Goal: Task Accomplishment & Management: Use online tool/utility

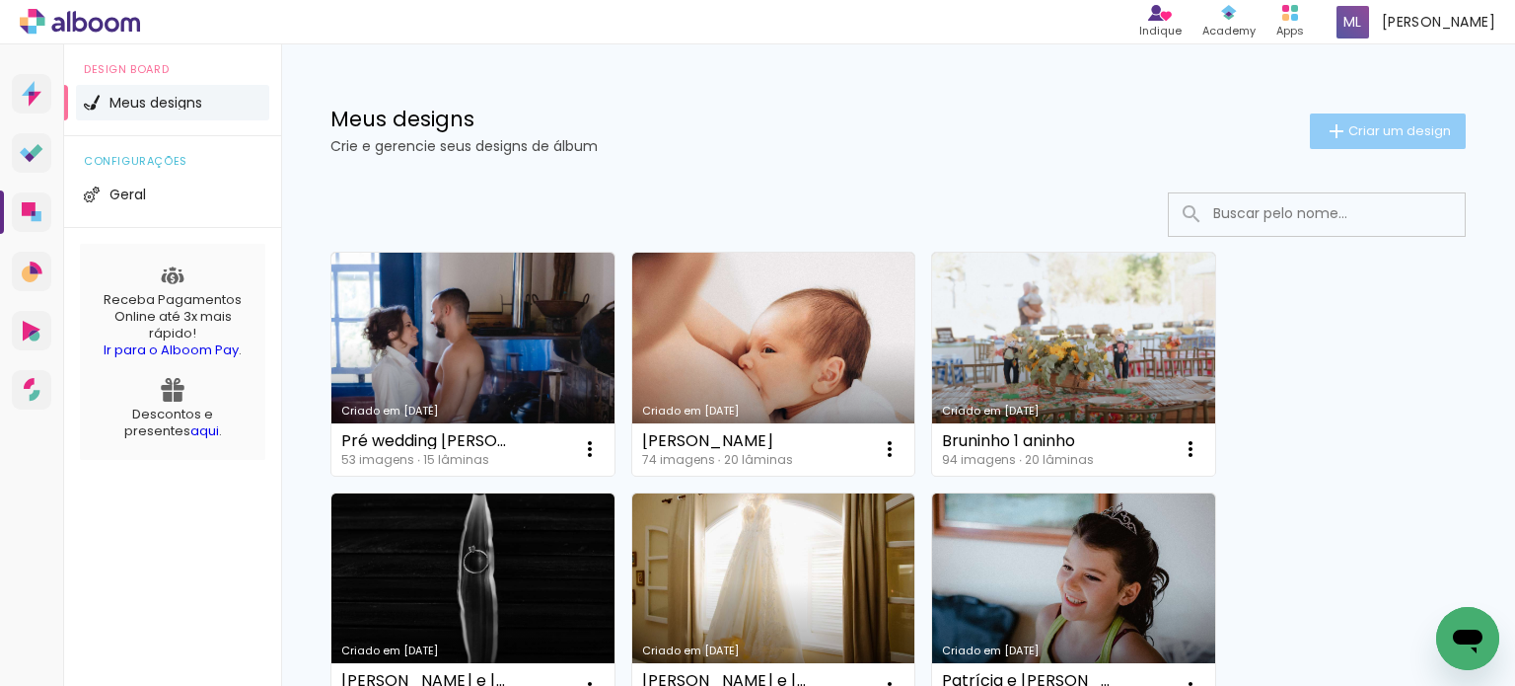
click at [1363, 131] on span "Criar um design" at bounding box center [1399, 130] width 103 height 13
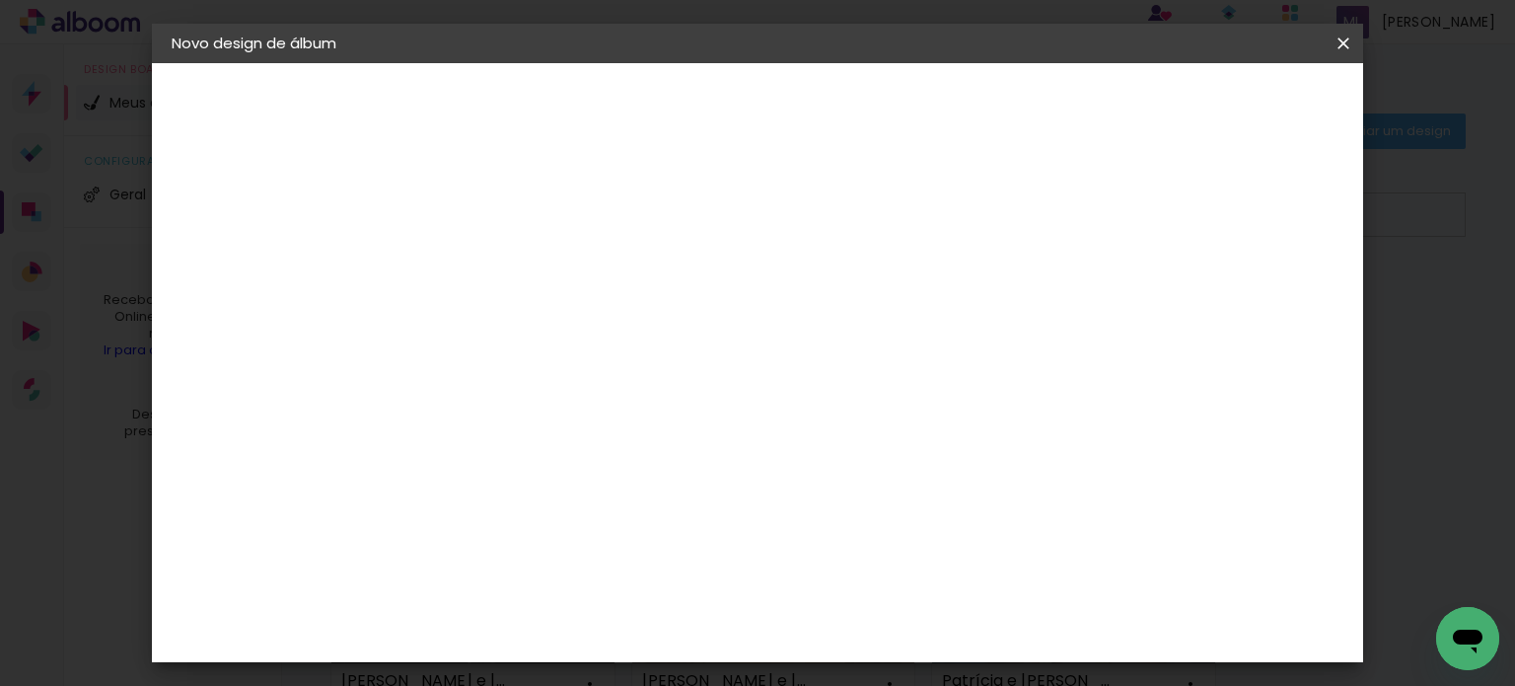
click at [494, 263] on input at bounding box center [494, 265] width 0 height 31
type input "[PERSON_NAME] e [PERSON_NAME]"
type paper-input "[PERSON_NAME] e [PERSON_NAME]"
click at [696, 111] on paper-button "Avançar" at bounding box center [648, 105] width 97 height 34
click at [863, 310] on paper-item "Tamanho Livre" at bounding box center [768, 299] width 189 height 43
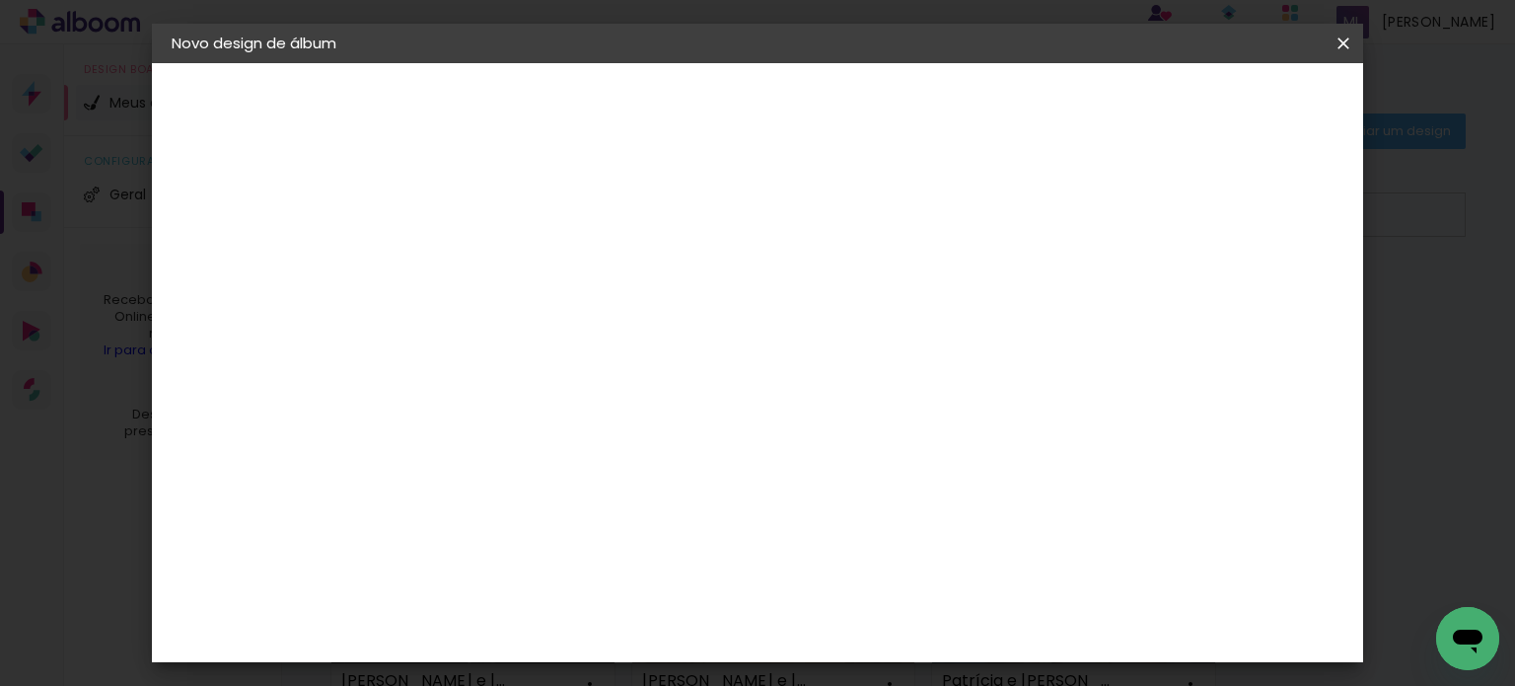
click at [0, 0] on slot "Avançar" at bounding box center [0, 0] width 0 height 0
click at [453, 354] on input "30" at bounding box center [431, 358] width 51 height 30
type input "3"
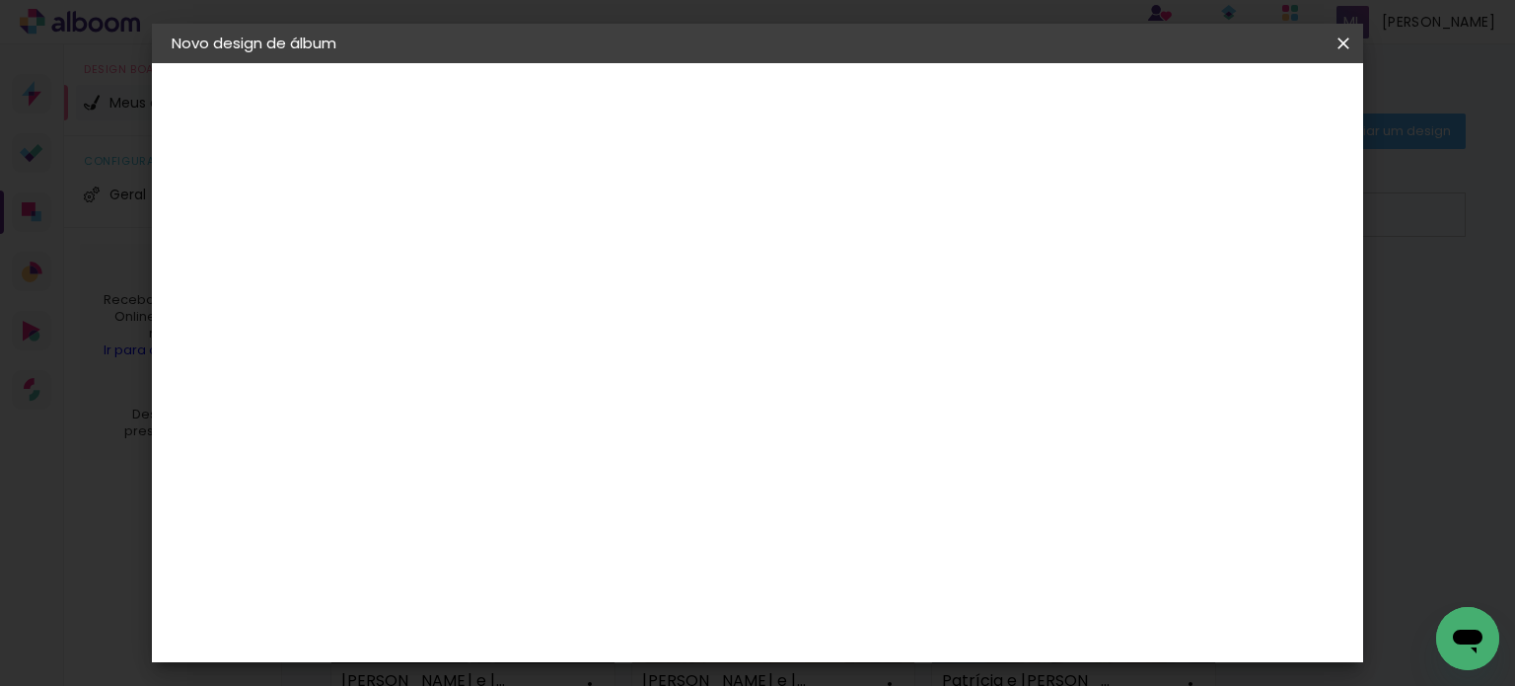
type input "25"
type paper-input "25"
click at [877, 628] on input "60" at bounding box center [866, 630] width 51 height 30
type input "50"
type paper-input "50"
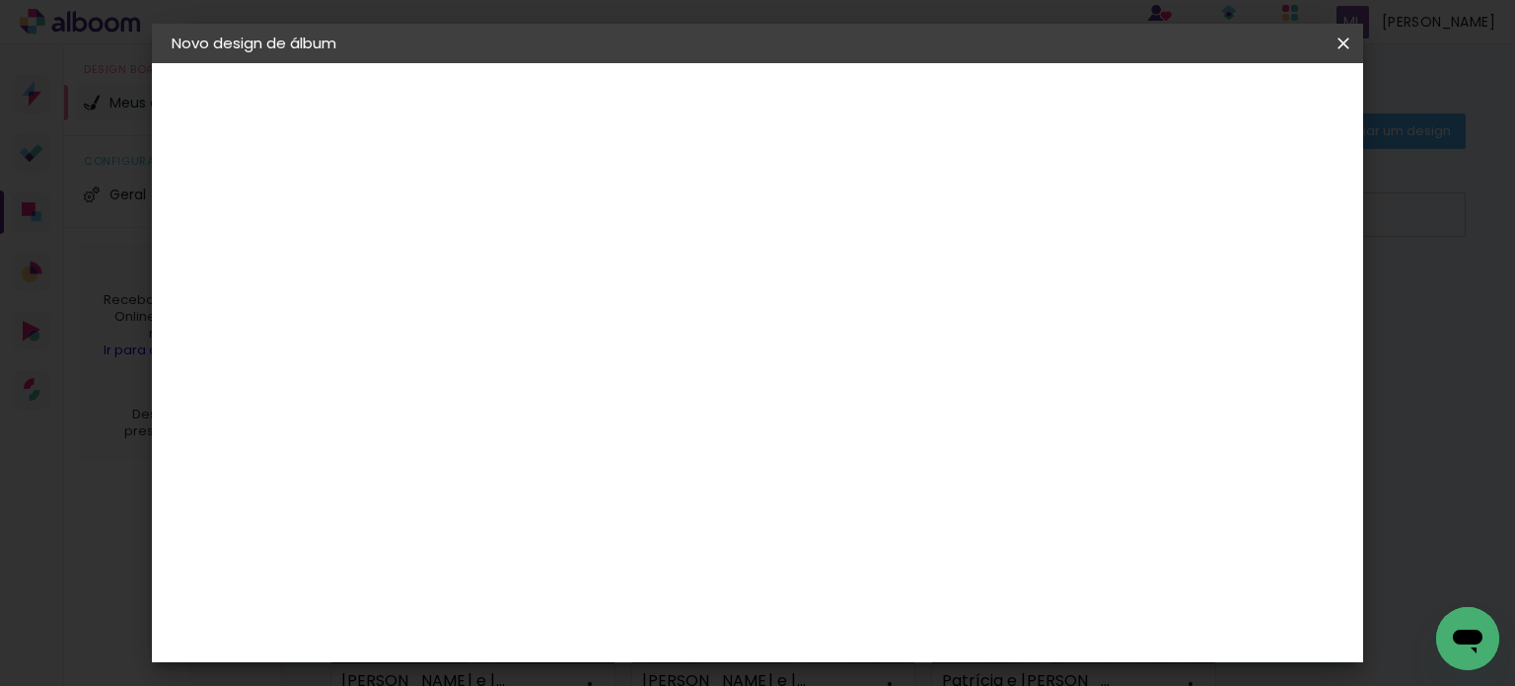
click at [1220, 98] on span "Iniciar design" at bounding box center [1175, 105] width 90 height 14
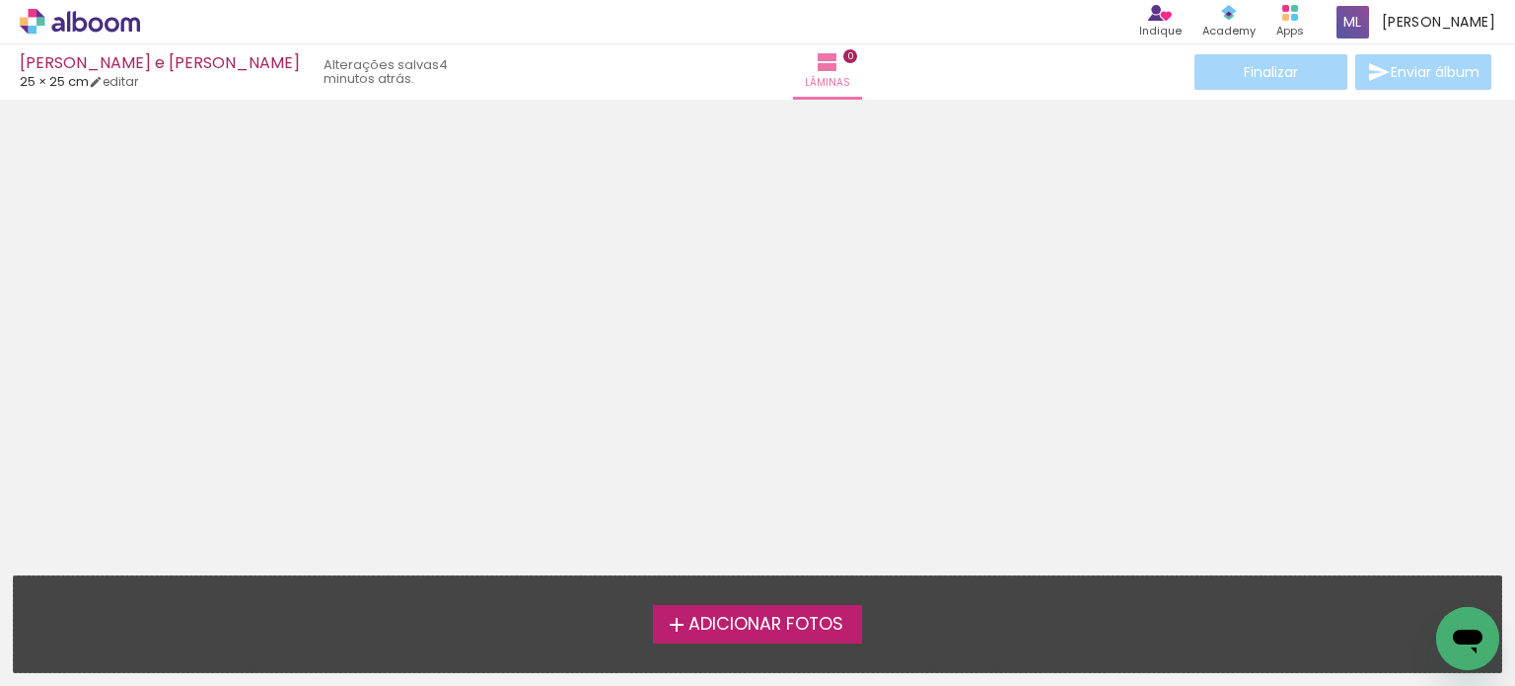
click at [785, 621] on span "Adicionar Fotos" at bounding box center [766, 625] width 155 height 18
click at [0, 0] on input "file" at bounding box center [0, 0] width 0 height 0
